Goal: Information Seeking & Learning: Learn about a topic

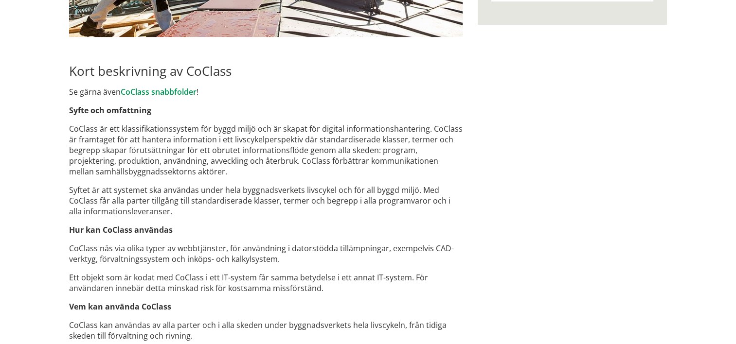
scroll to position [438, 0]
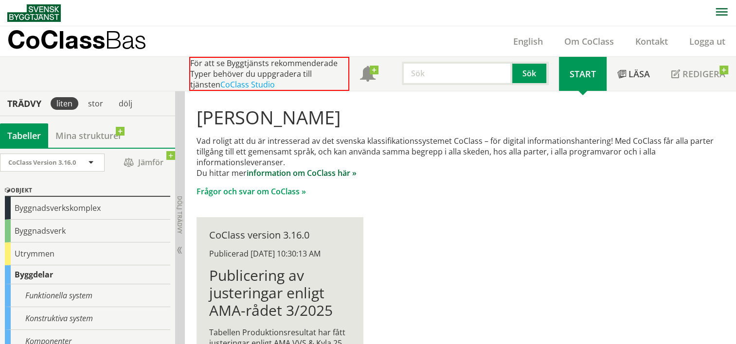
click at [335, 173] on link "information om CoClass här »" at bounding box center [302, 173] width 110 height 11
